Goal: Task Accomplishment & Management: Complete application form

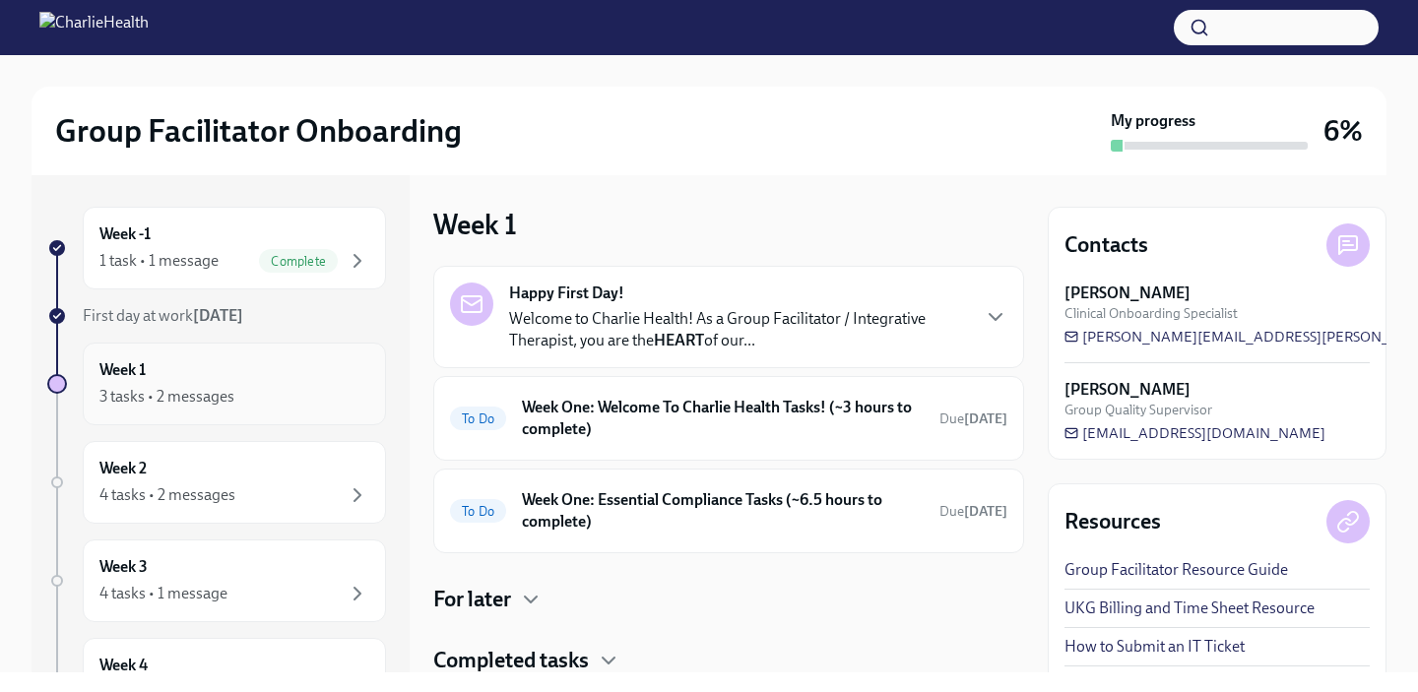
click at [350, 378] on div "Week 1 3 tasks • 2 messages" at bounding box center [234, 383] width 270 height 49
click at [754, 426] on h6 "Week One: Welcome To Charlie Health Tasks! (~3 hours to complete)" at bounding box center [723, 418] width 402 height 43
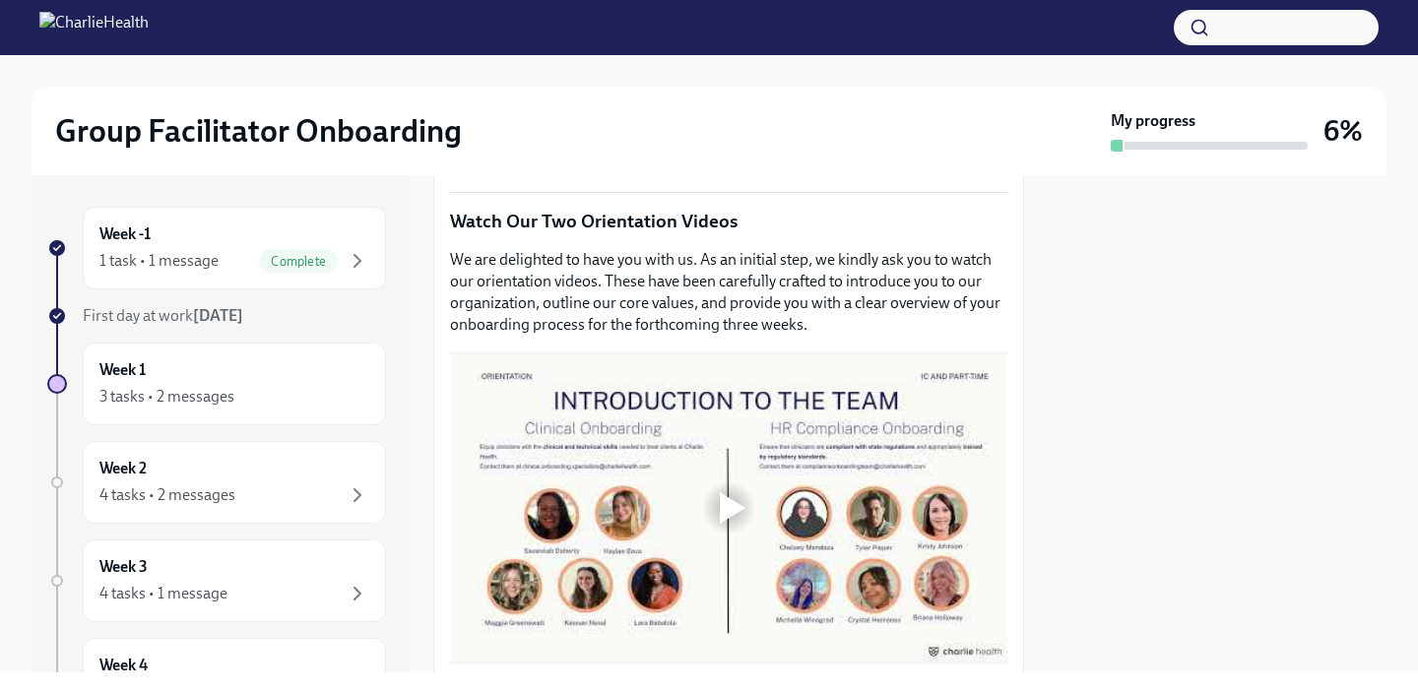
scroll to position [721, 0]
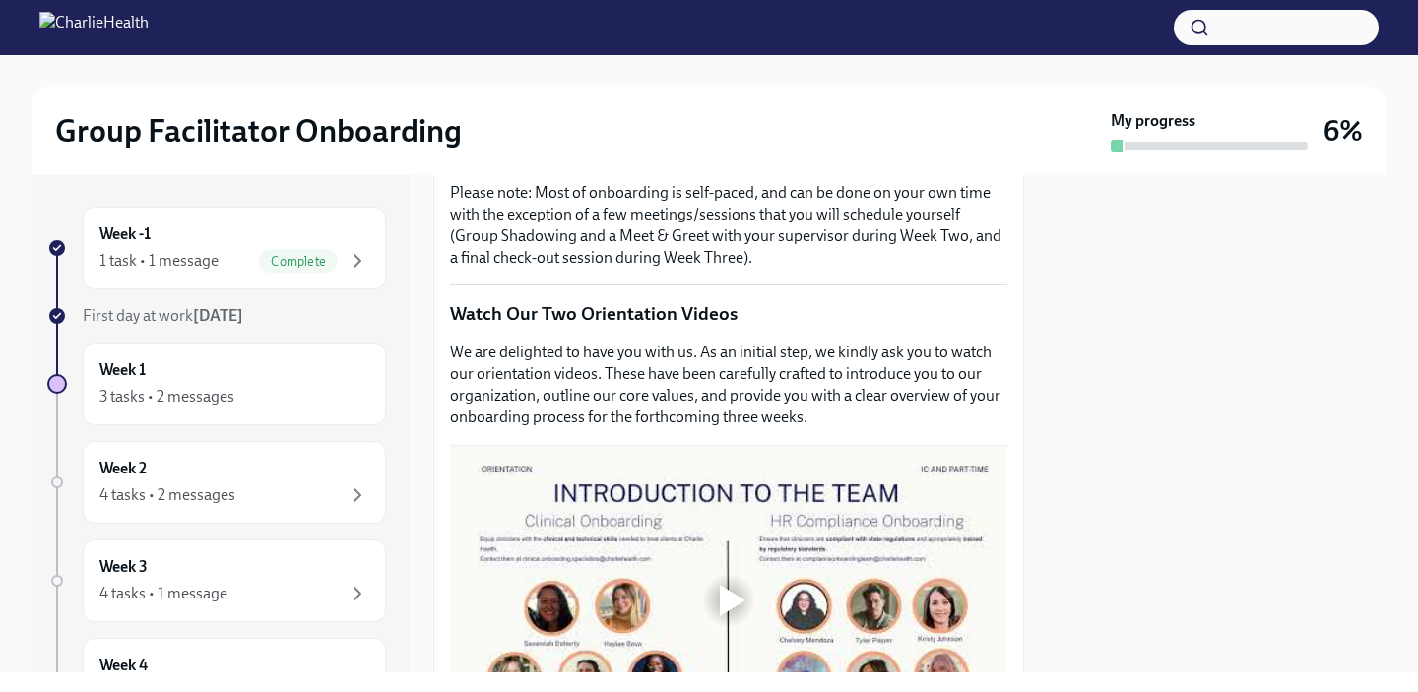
click at [732, 554] on div at bounding box center [728, 600] width 557 height 313
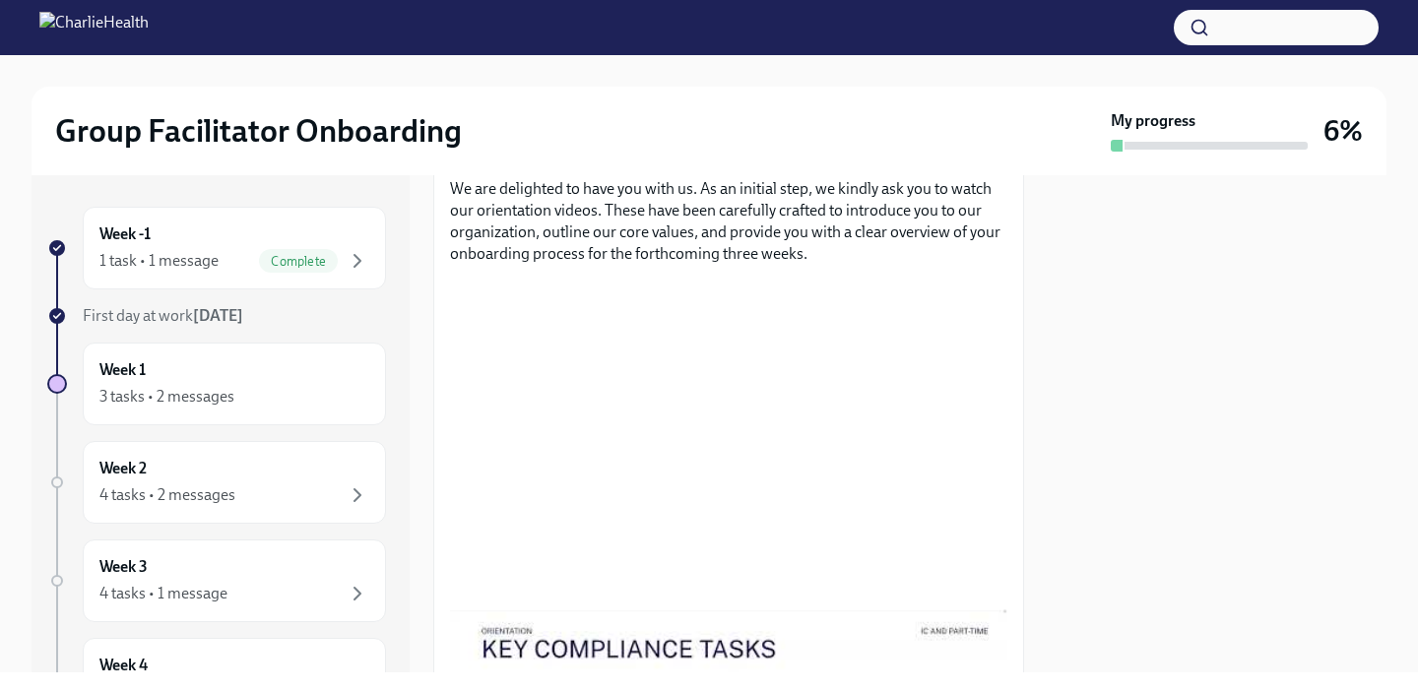
scroll to position [886, 0]
click at [1066, 434] on div at bounding box center [1217, 423] width 339 height 497
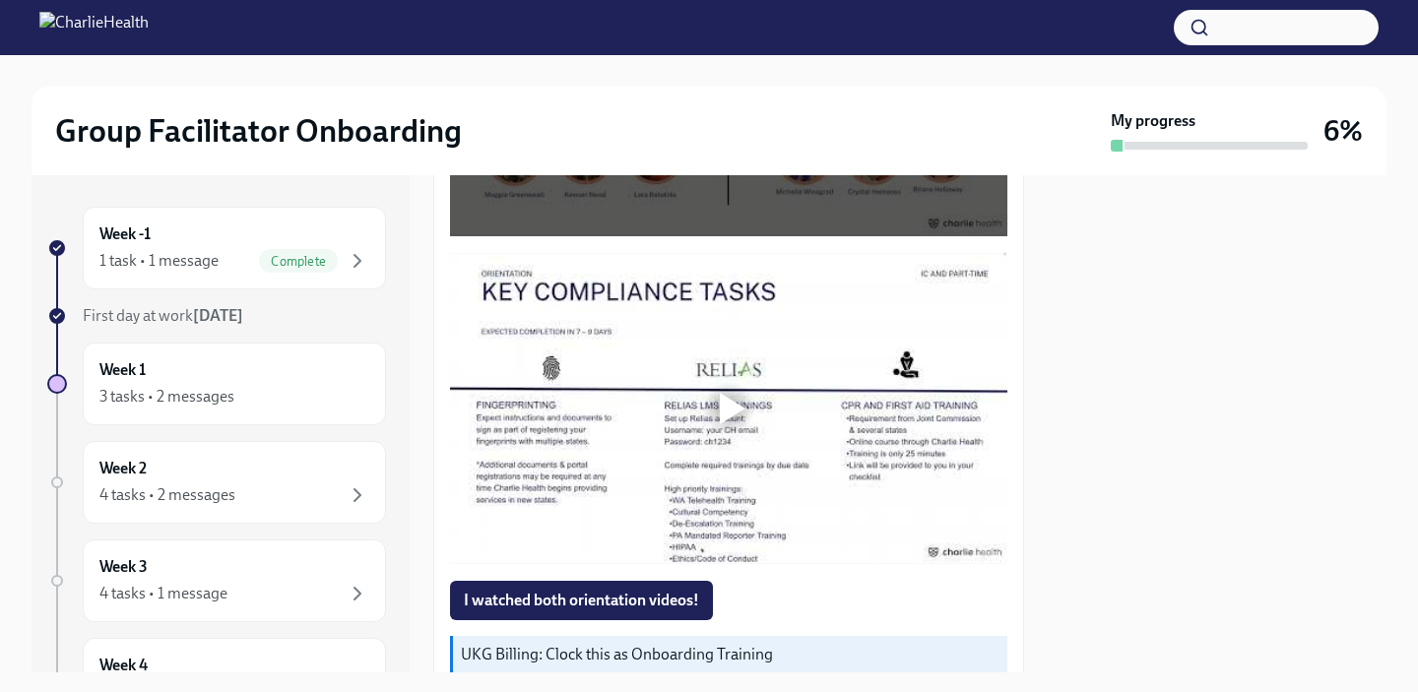
scroll to position [1267, 0]
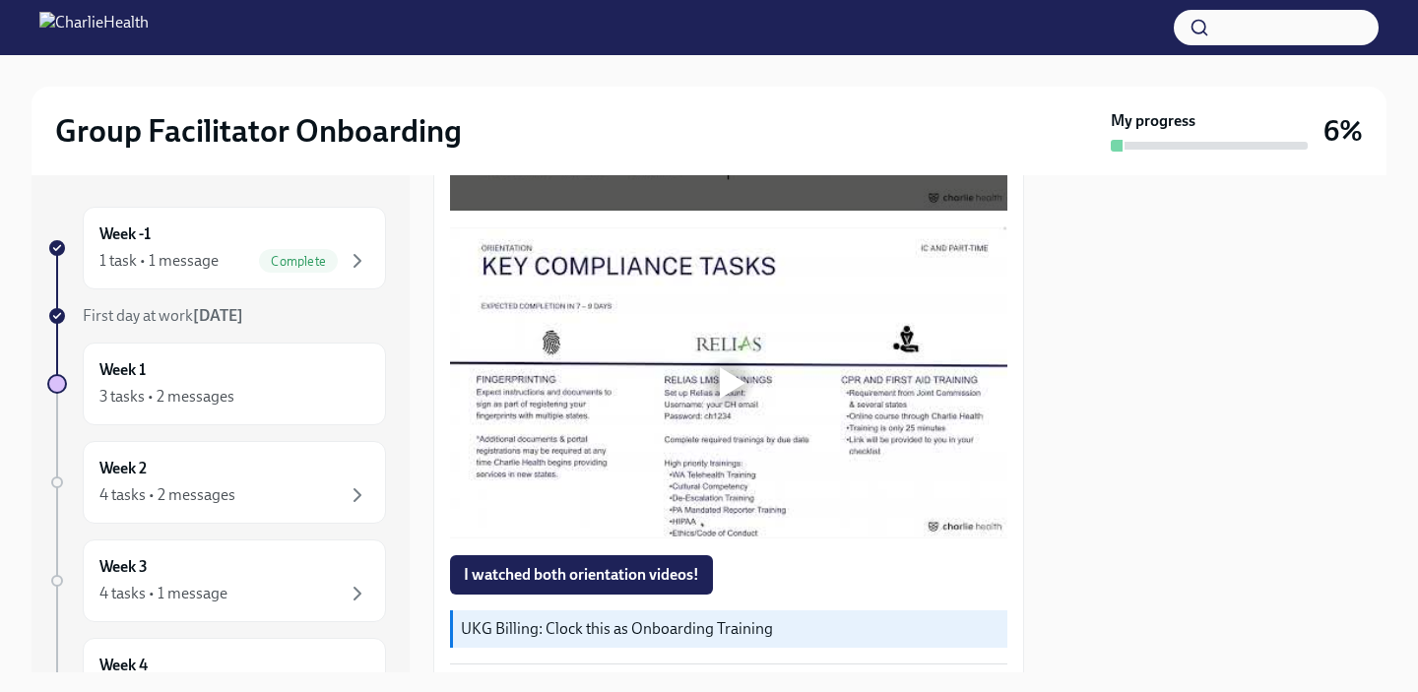
click at [731, 385] on div at bounding box center [733, 383] width 26 height 32
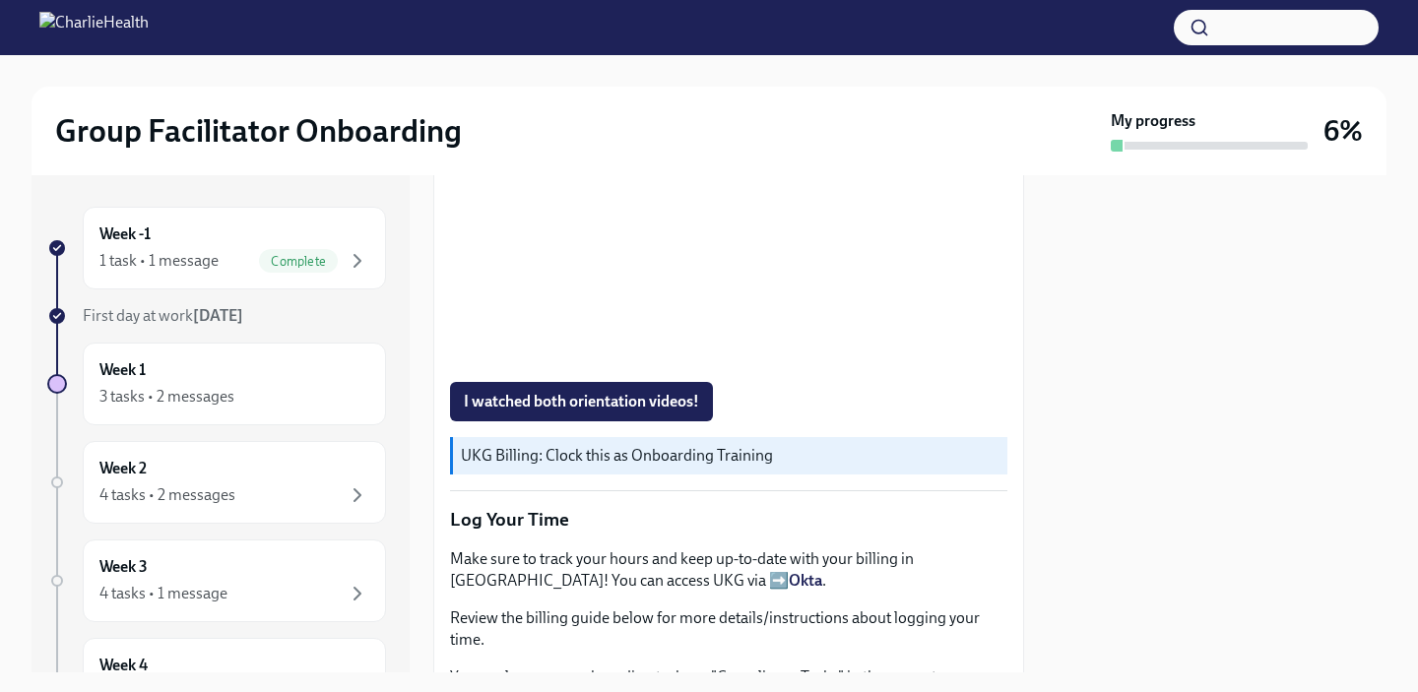
scroll to position [1438, 0]
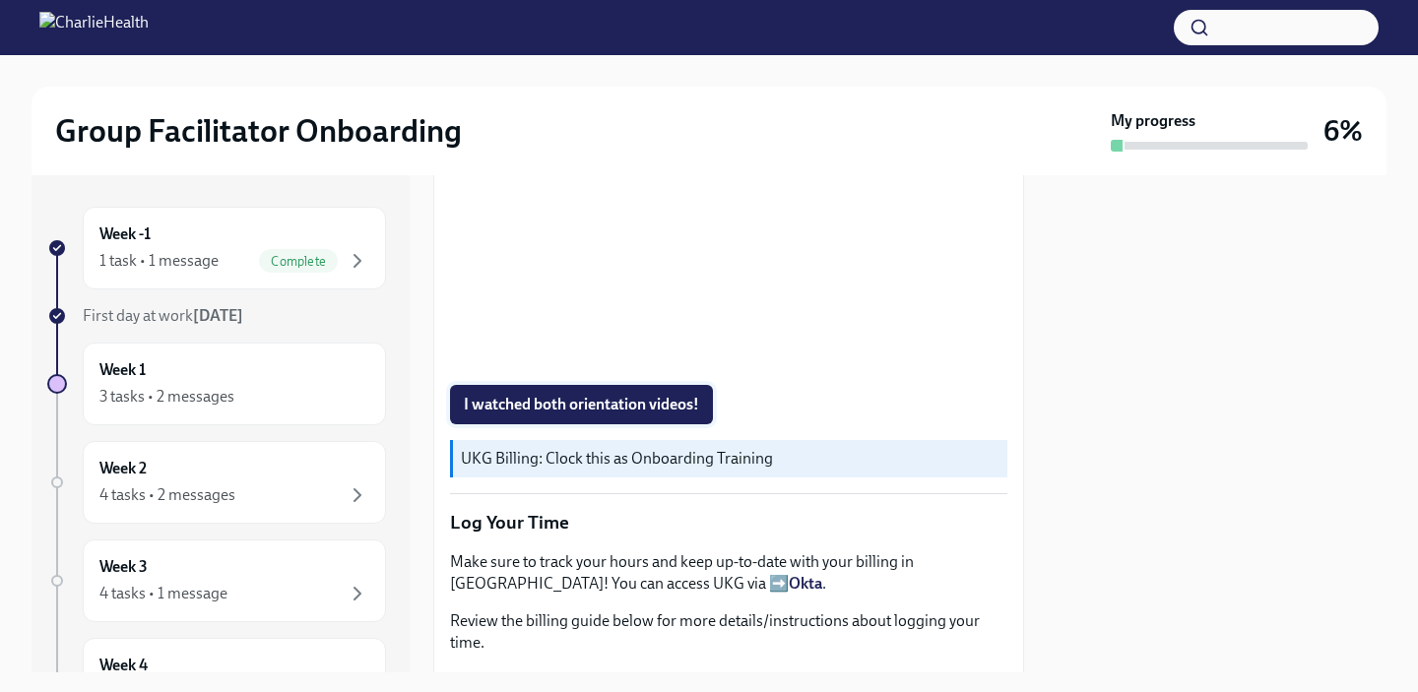
click at [627, 411] on span "I watched both orientation videos!" at bounding box center [581, 405] width 235 height 20
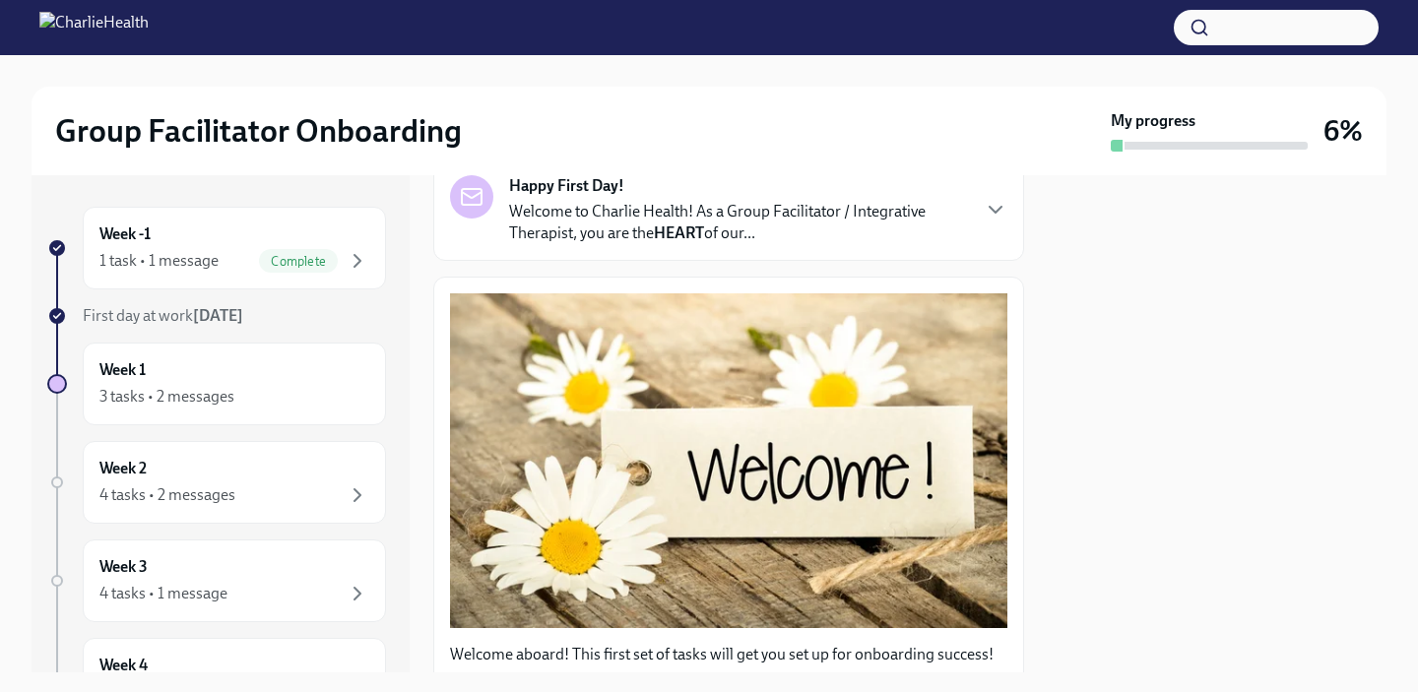
scroll to position [132, 0]
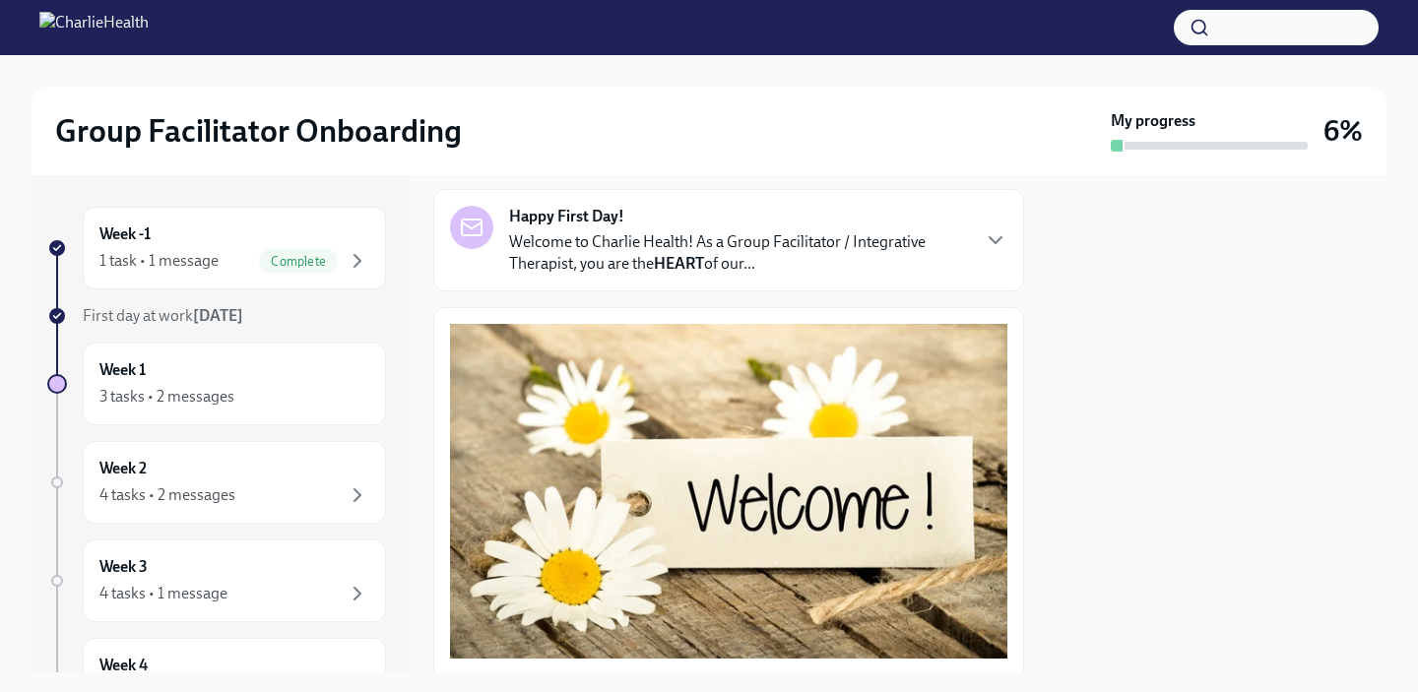
click at [950, 268] on p "Welcome to Charlie Health! As a Group Facilitator / Integrative Therapist, you …" at bounding box center [738, 252] width 459 height 43
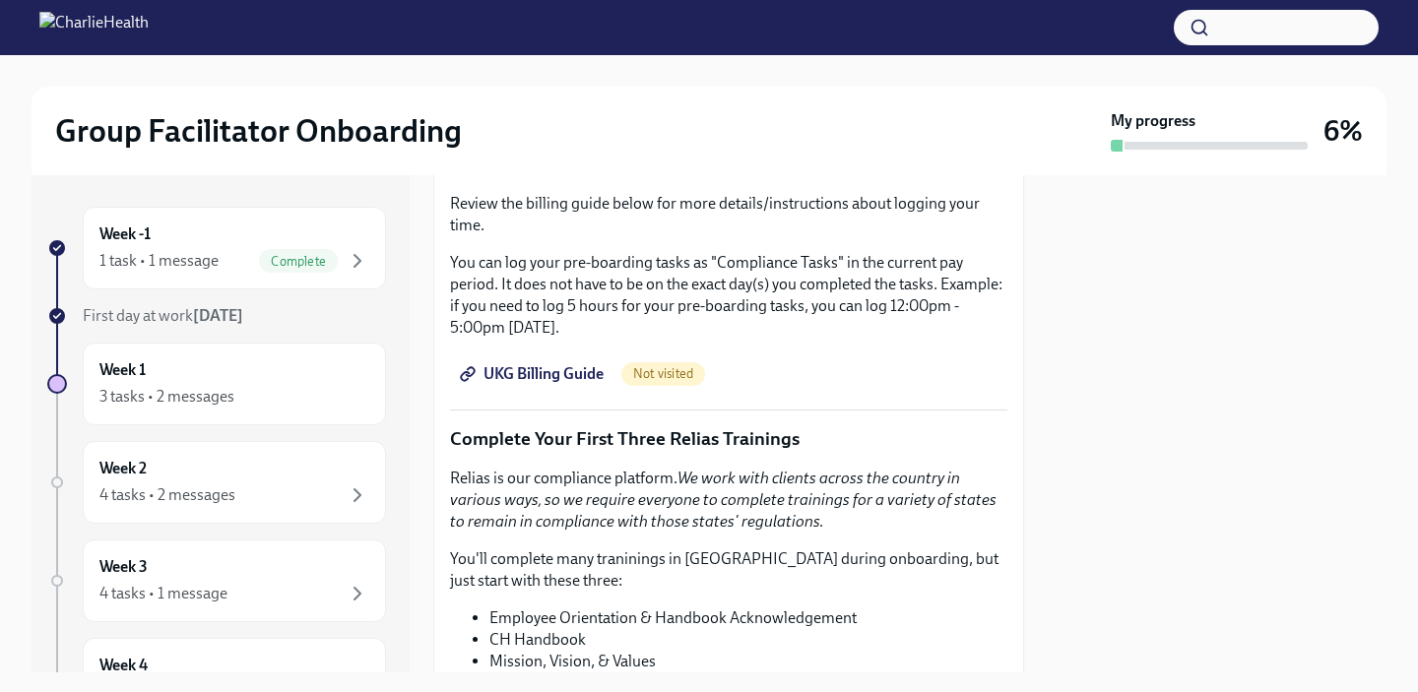
scroll to position [2621, 0]
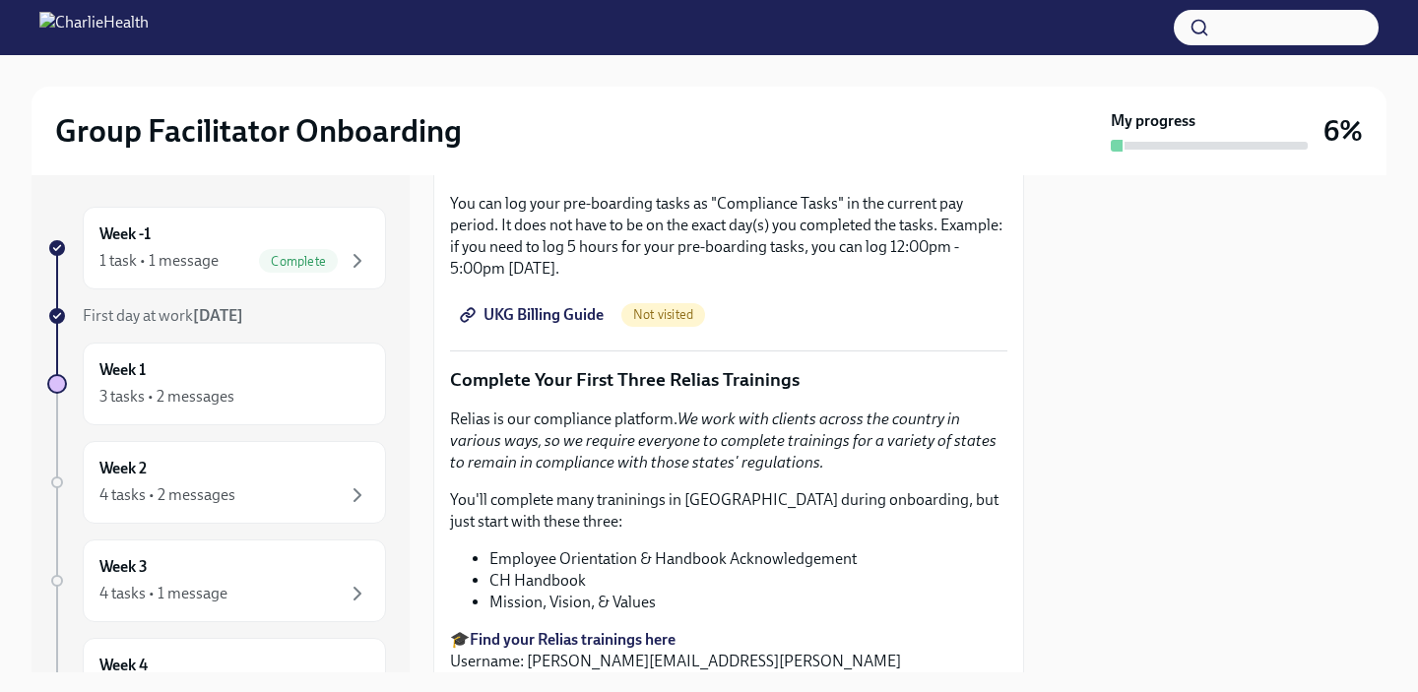
click at [574, 325] on span "UKG Billing Guide" at bounding box center [534, 315] width 140 height 20
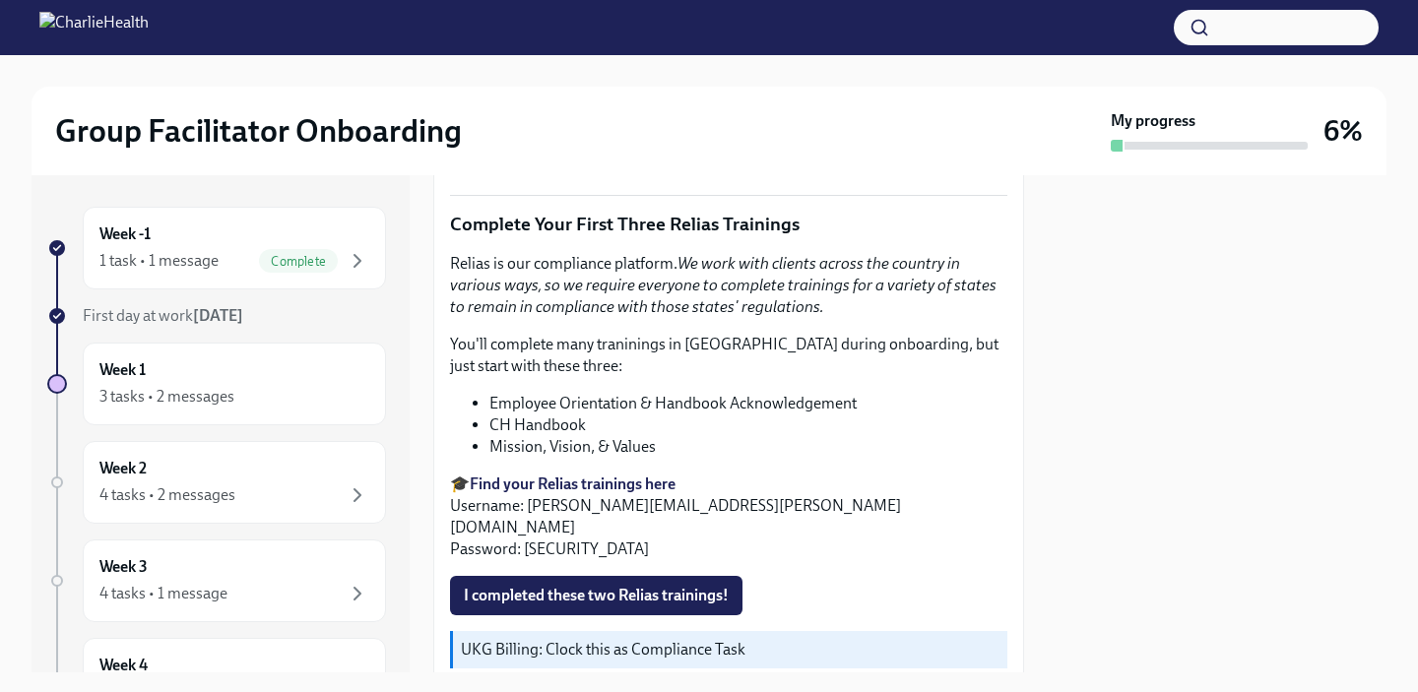
scroll to position [2072, 0]
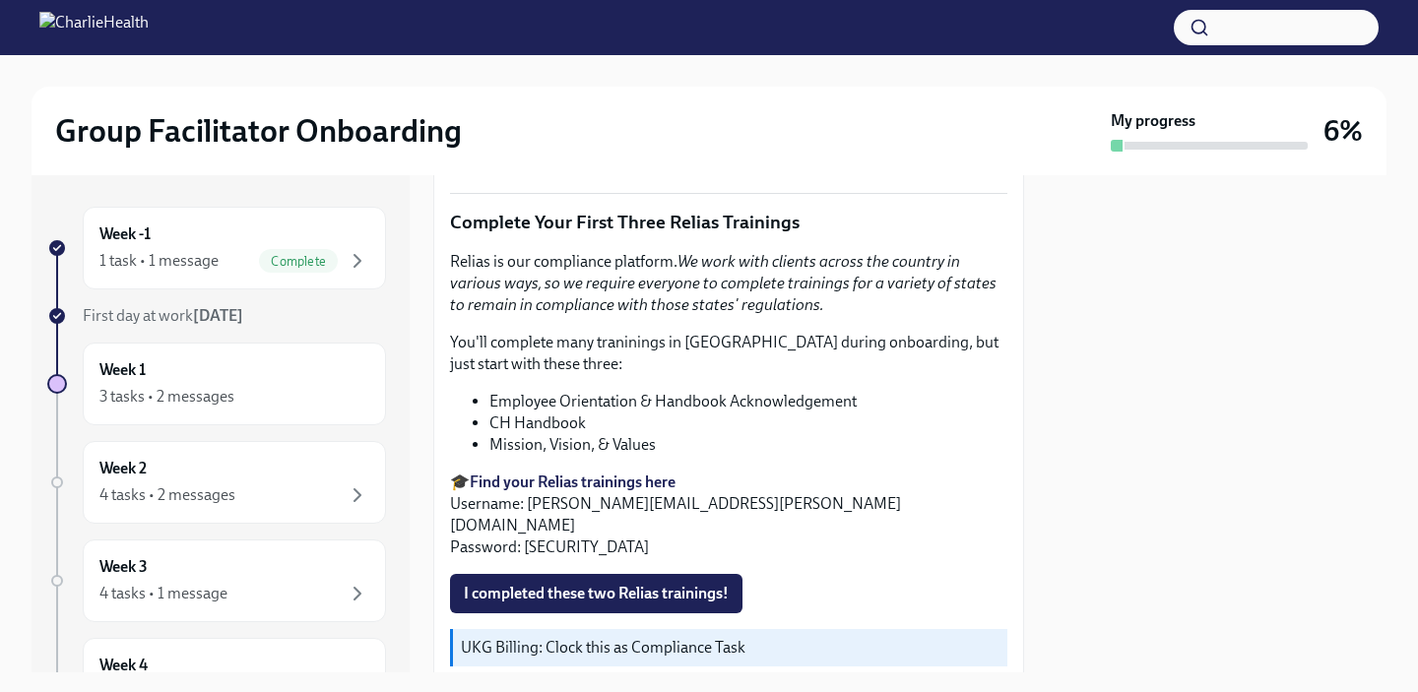
click at [652, 481] on strong "Find your Relias trainings here" at bounding box center [573, 482] width 206 height 19
drag, startPoint x: 770, startPoint y: 507, endPoint x: 530, endPoint y: 508, distance: 240.3
click at [530, 508] on p "🎓 Find your Relias trainings here Username: vincent.donato@charliehealth.com Pa…" at bounding box center [728, 515] width 557 height 87
copy p "vincent.donato@charliehealth.com"
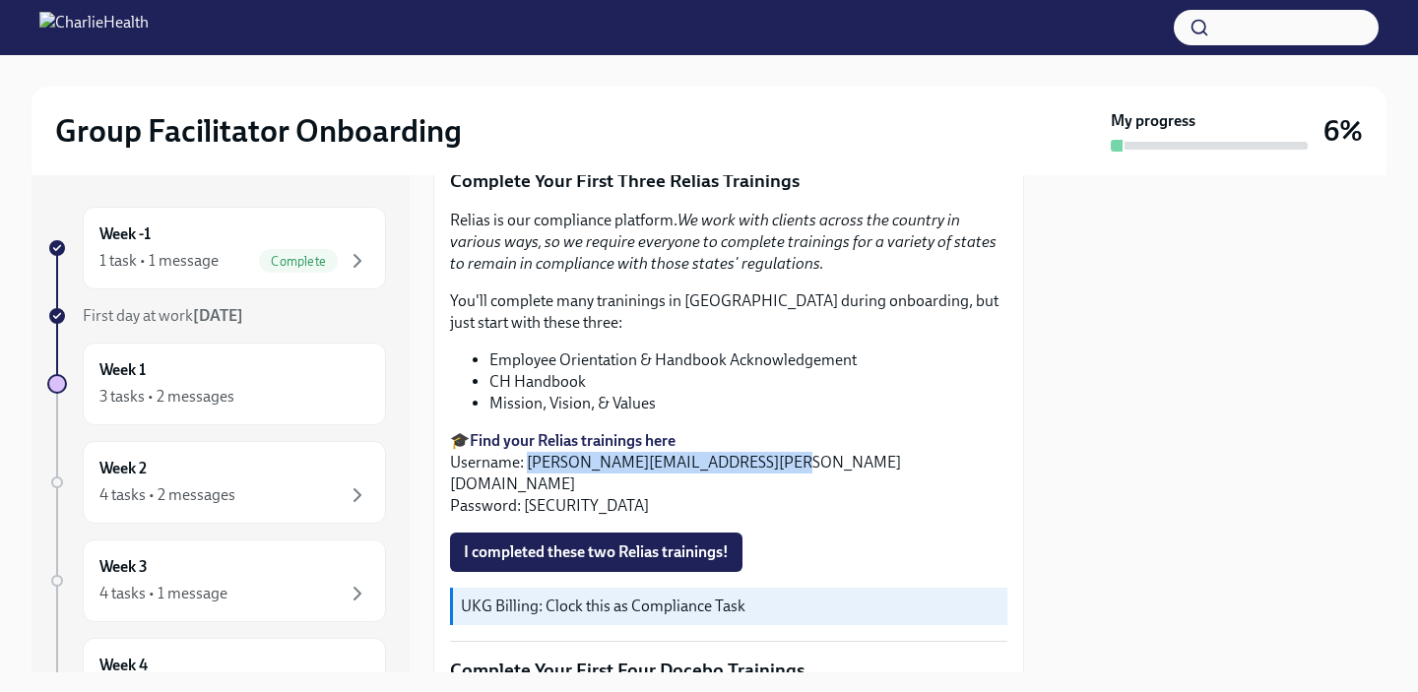
scroll to position [2088, 0]
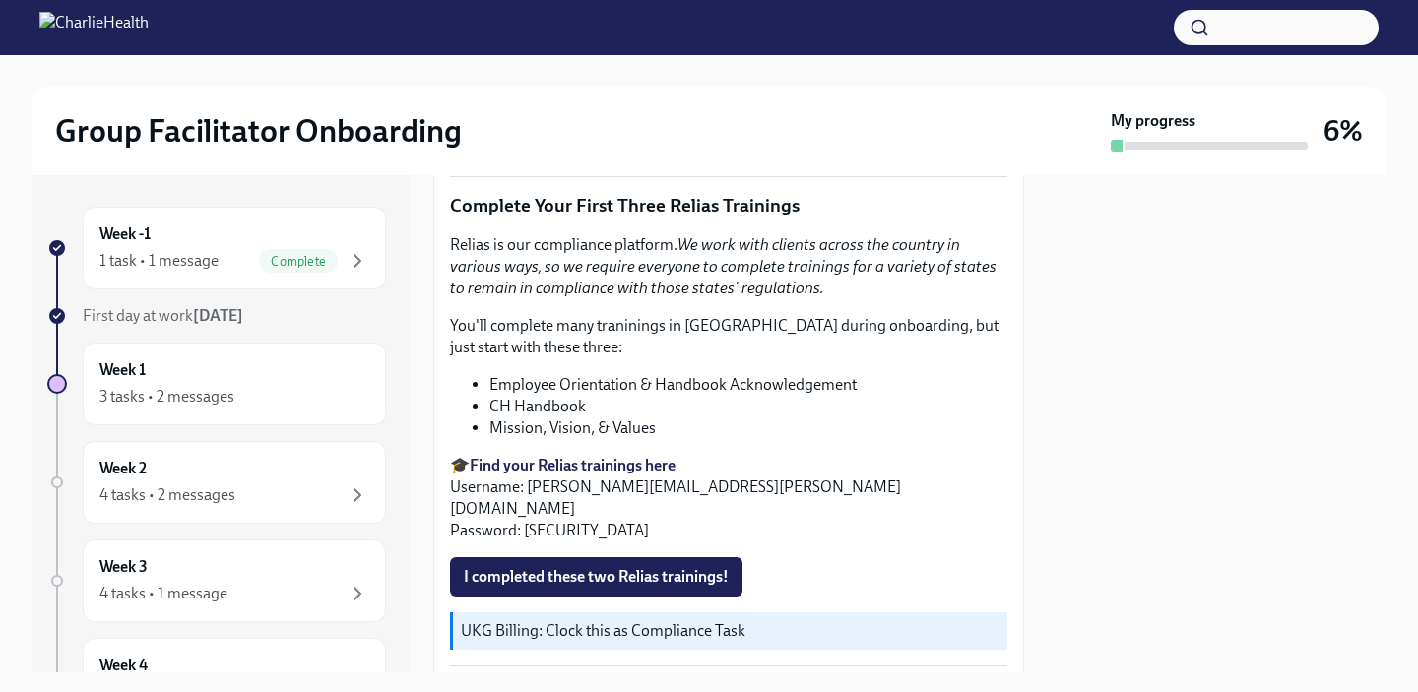
click at [881, 442] on div "Relias is our compliance platform. We work with clients across the country in v…" at bounding box center [728, 387] width 557 height 307
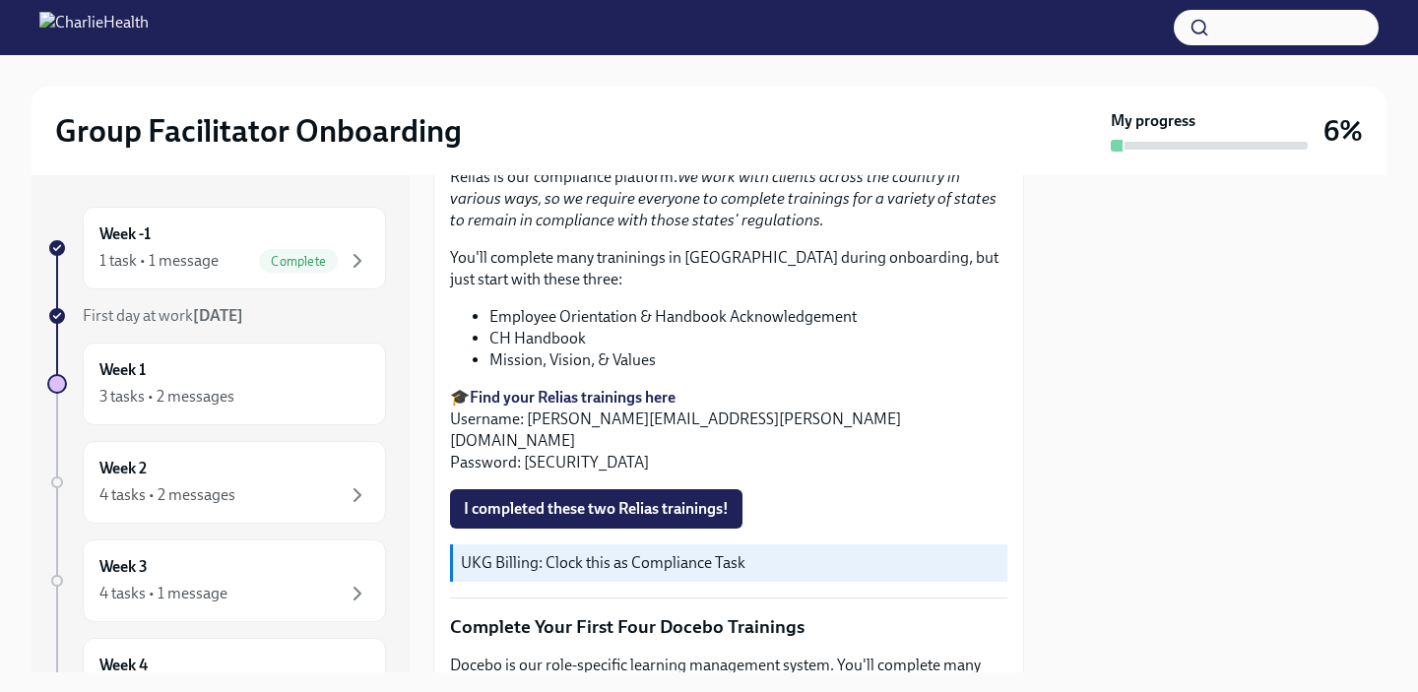
scroll to position [2180, 0]
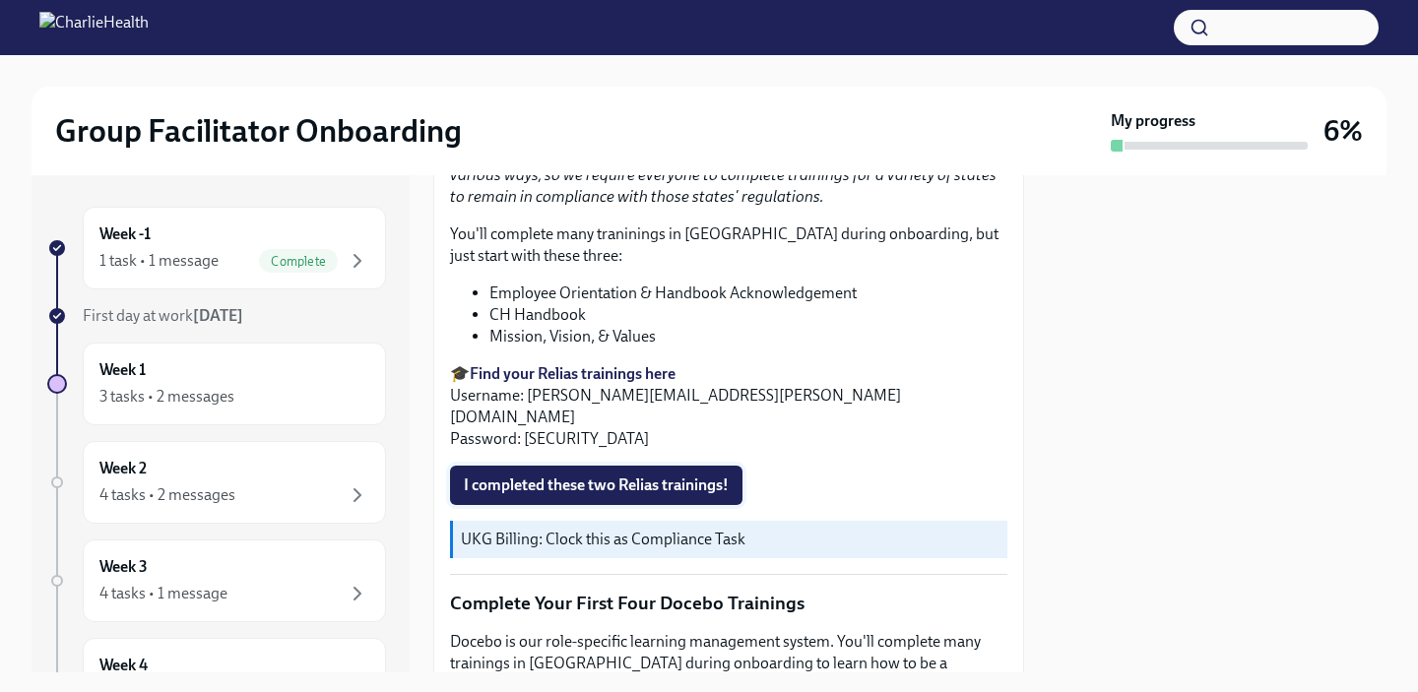
click at [712, 476] on span "I completed these two Relias trainings!" at bounding box center [596, 486] width 265 height 20
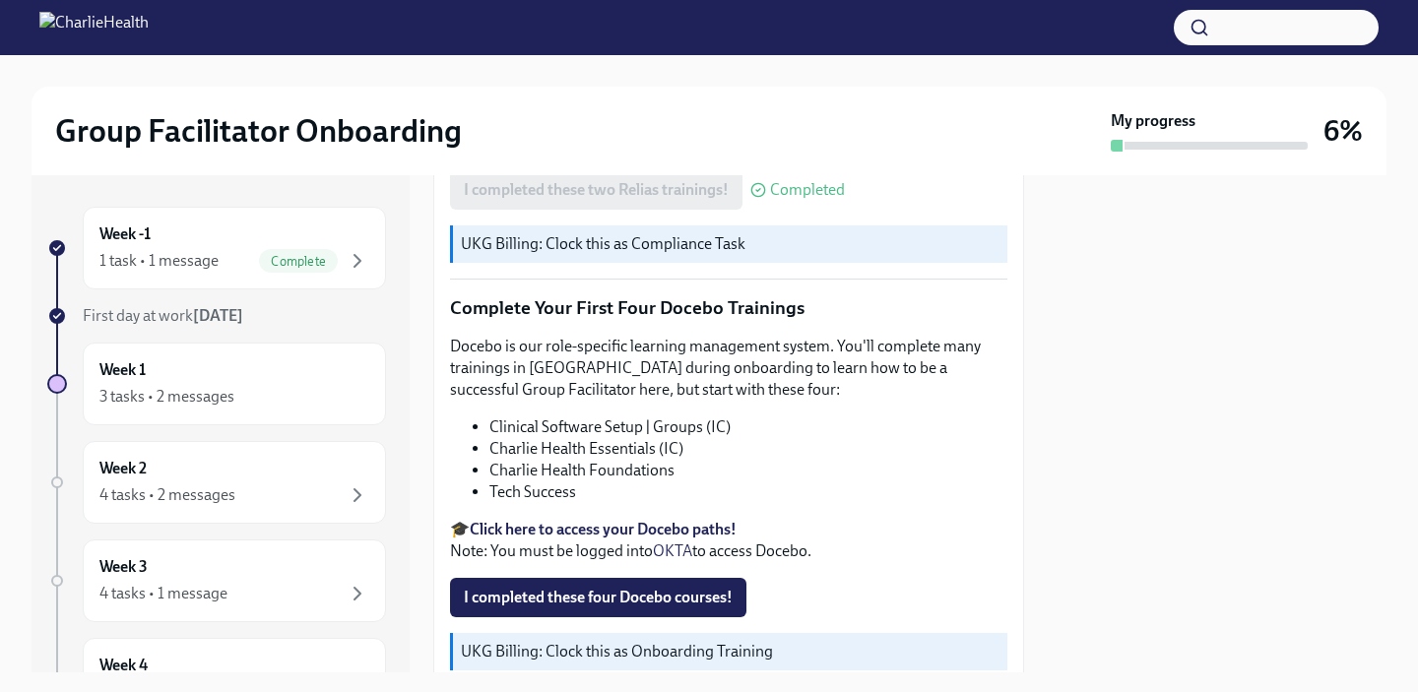
scroll to position [2519, 0]
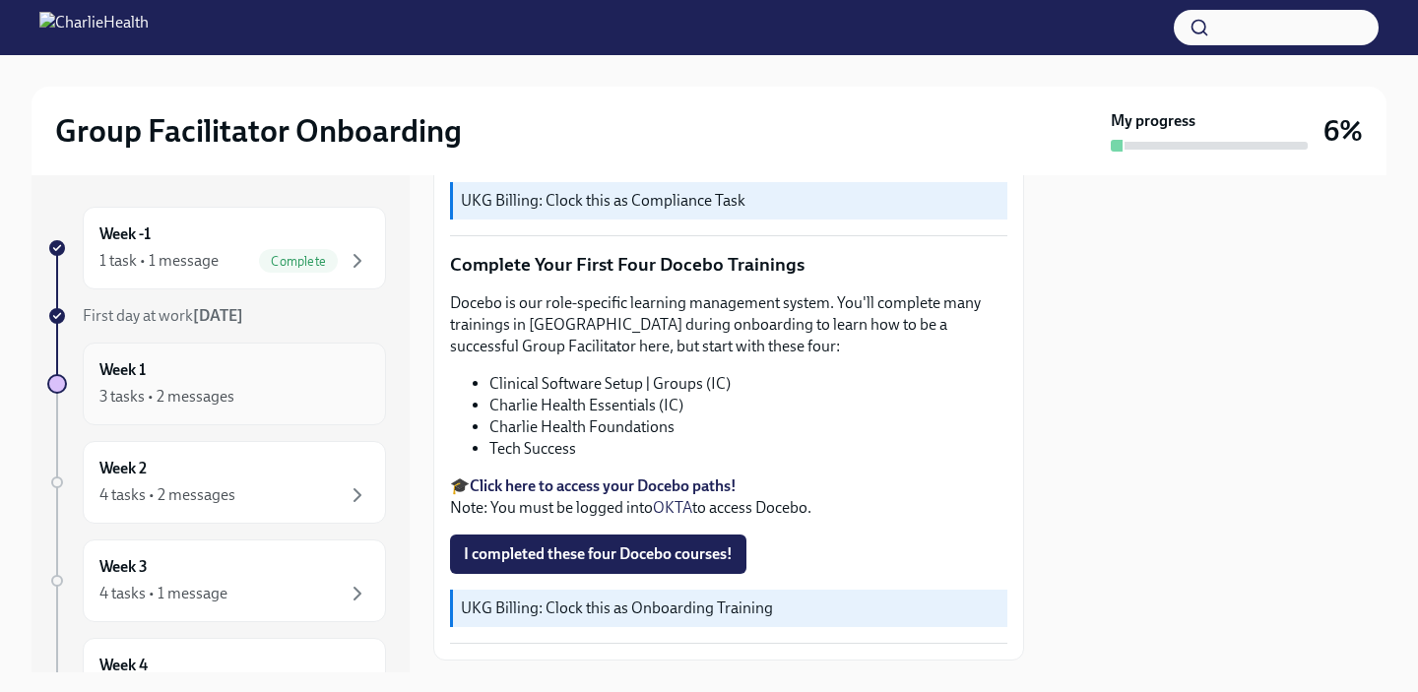
click at [330, 380] on div "Week 1 3 tasks • 2 messages" at bounding box center [234, 383] width 270 height 49
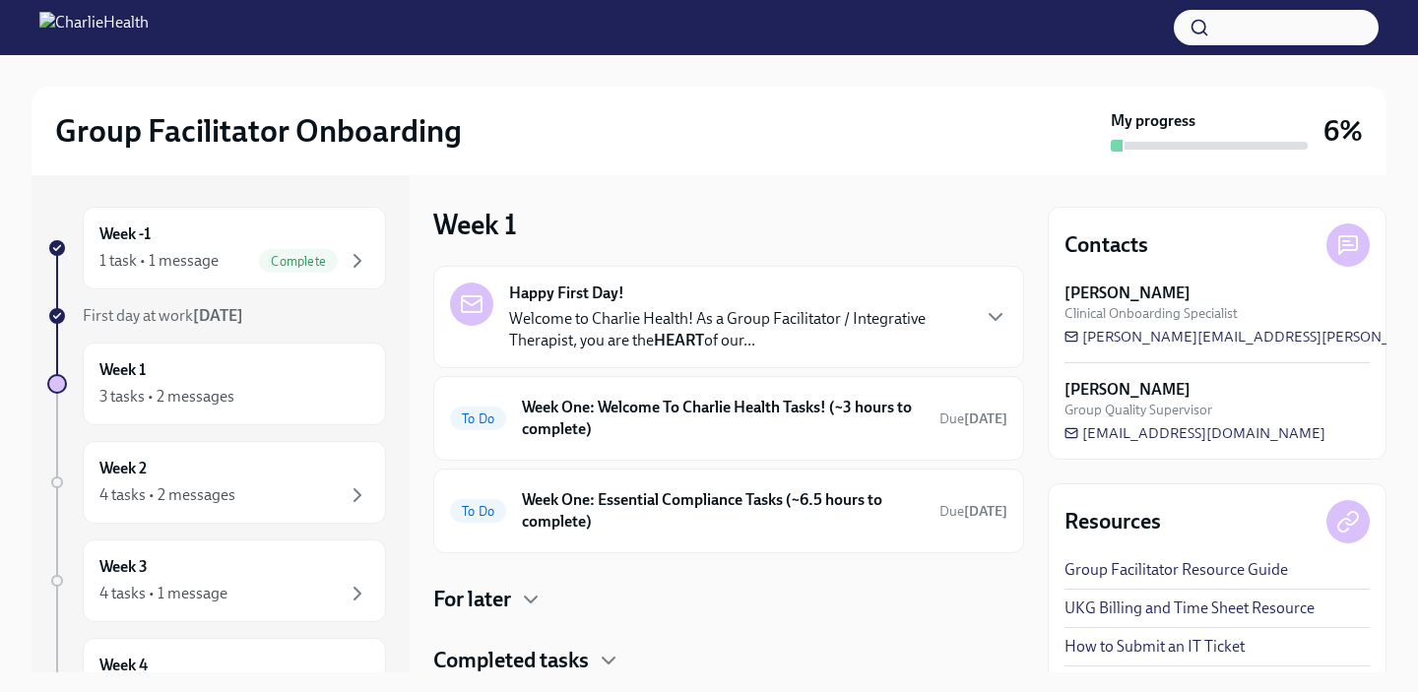
scroll to position [66, 0]
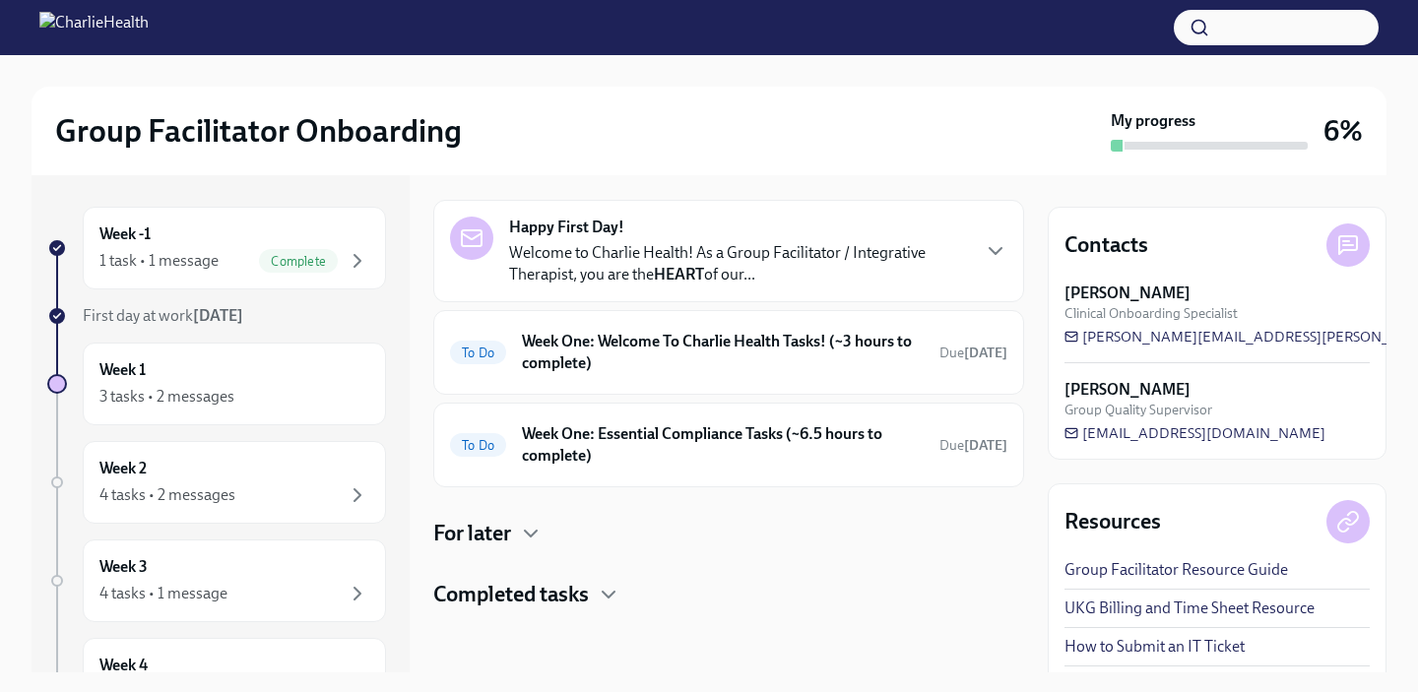
click at [1122, 648] on link "How to Submit an IT Ticket" at bounding box center [1154, 647] width 180 height 22
click at [741, 327] on div "To Do Week One: Welcome To Charlie Health Tasks! (~3 hours to complete) Due in …" at bounding box center [728, 352] width 557 height 51
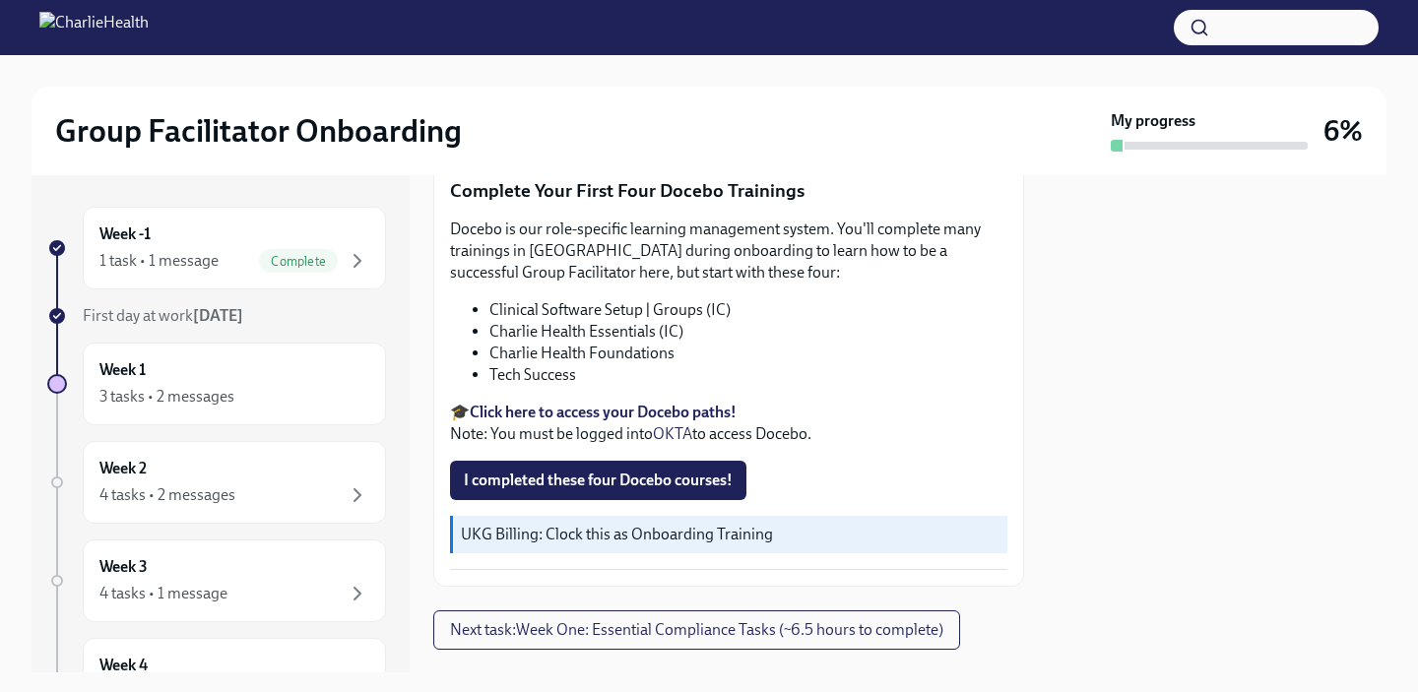
scroll to position [2611, 0]
